Goal: Find specific page/section: Find specific page/section

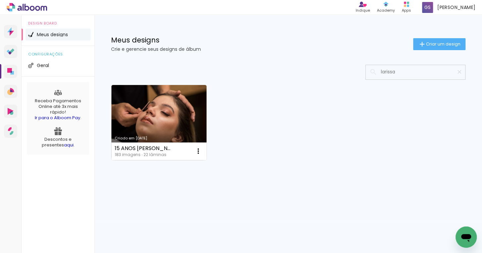
drag, startPoint x: 412, startPoint y: 73, endPoint x: 324, endPoint y: 75, distance: 87.6
click at [336, 72] on div at bounding box center [288, 72] width 354 height 15
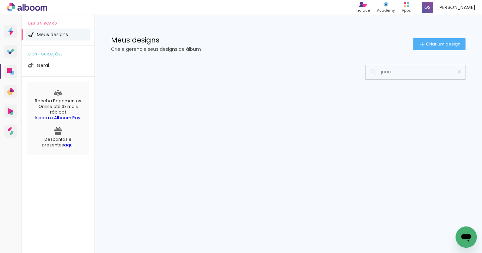
type input "joao"
type paper-input "joao"
click at [458, 73] on iron-icon at bounding box center [459, 72] width 6 height 6
